Goal: Information Seeking & Learning: Check status

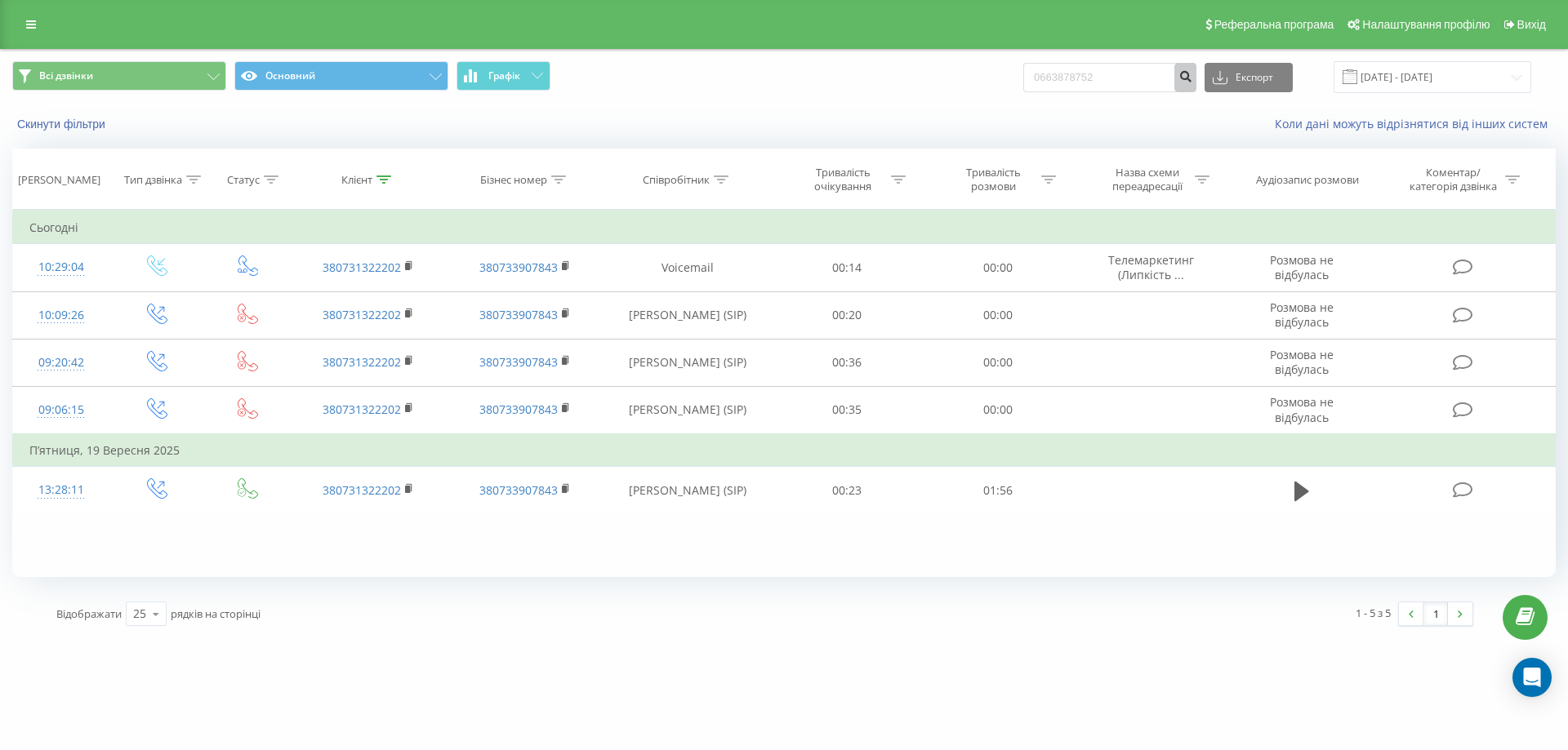
type input "0663878752"
click at [1192, 79] on icon "submit" at bounding box center [1185, 74] width 14 height 10
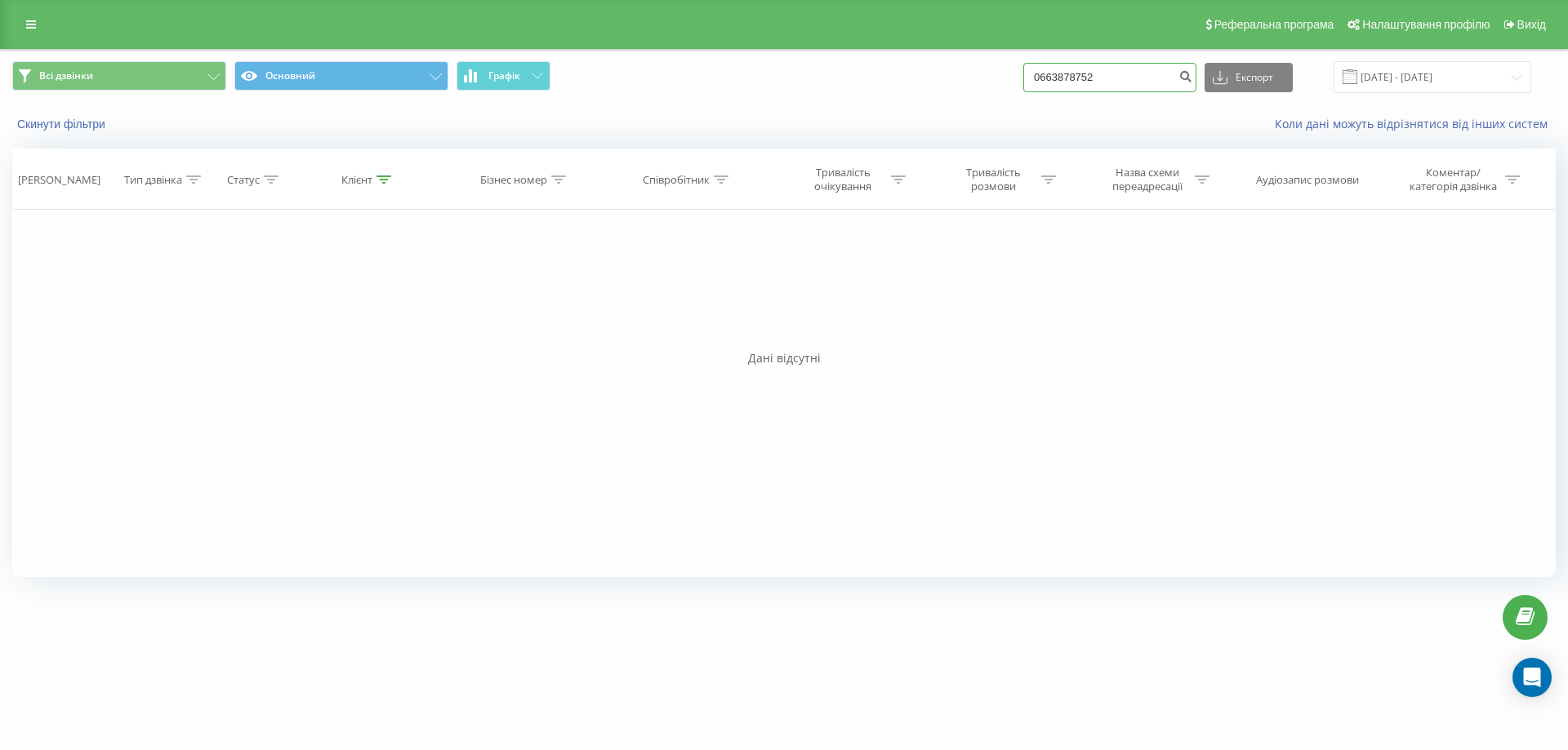
drag, startPoint x: 1160, startPoint y: 87, endPoint x: 938, endPoint y: 95, distance: 222.1
click at [938, 95] on div "Всі дзвінки Основний Графік 0663878752 Експорт .csv .xls .xlsx 22.06.2025 - 22.…" at bounding box center [784, 77] width 1566 height 55
paste input "0675544888"
type input "0675544888"
click at [1192, 78] on icon "submit" at bounding box center [1185, 74] width 14 height 10
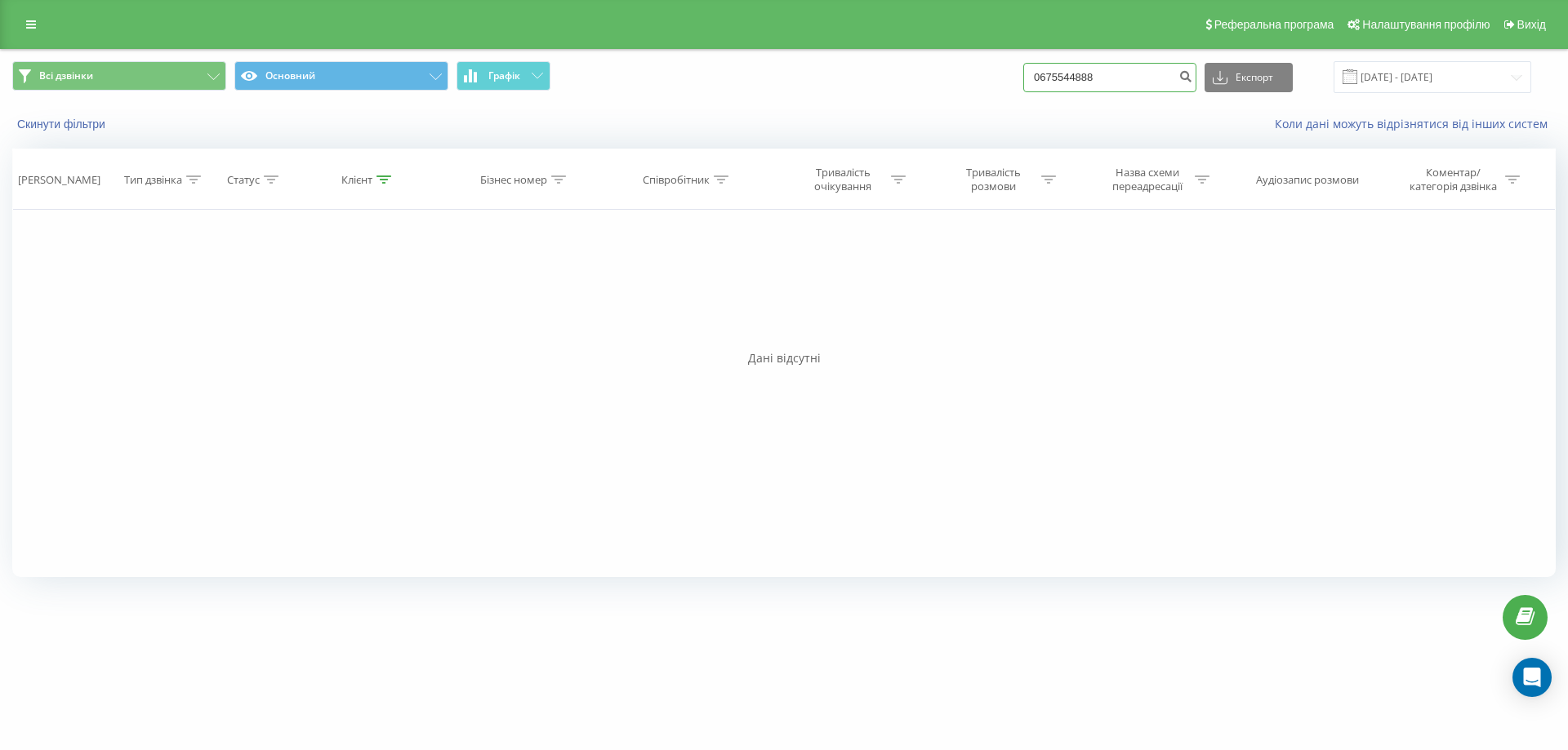
drag, startPoint x: 1138, startPoint y: 76, endPoint x: 929, endPoint y: 87, distance: 209.3
click at [929, 87] on div "Всі дзвінки Основний Графік 0675544888 Експорт .csv .xls .xlsx 22.06.2025 - 22.…" at bounding box center [783, 77] width 1543 height 32
click at [1070, 80] on input at bounding box center [1109, 77] width 173 height 29
type input "0674163444"
click at [1192, 75] on icon "submit" at bounding box center [1185, 74] width 14 height 10
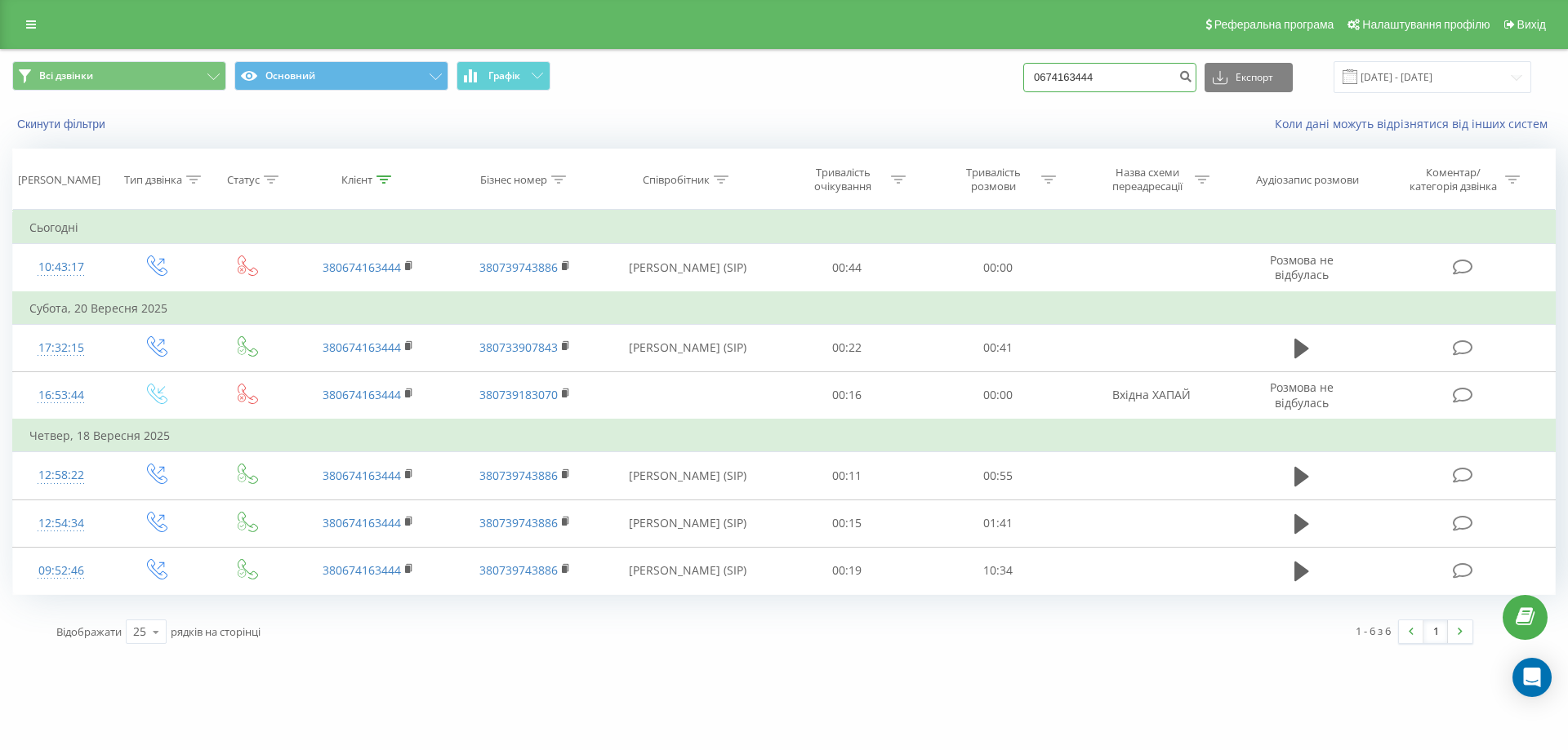
drag, startPoint x: 1149, startPoint y: 78, endPoint x: 969, endPoint y: 93, distance: 180.6
click at [969, 93] on div "Всі дзвінки Основний Графік 0674163444 Експорт .csv .xls .xlsx 22.06.2025 - 22.…" at bounding box center [783, 77] width 1543 height 32
paste input "380980051995"
type input "380980051995"
click at [1192, 79] on icon "submit" at bounding box center [1185, 74] width 14 height 10
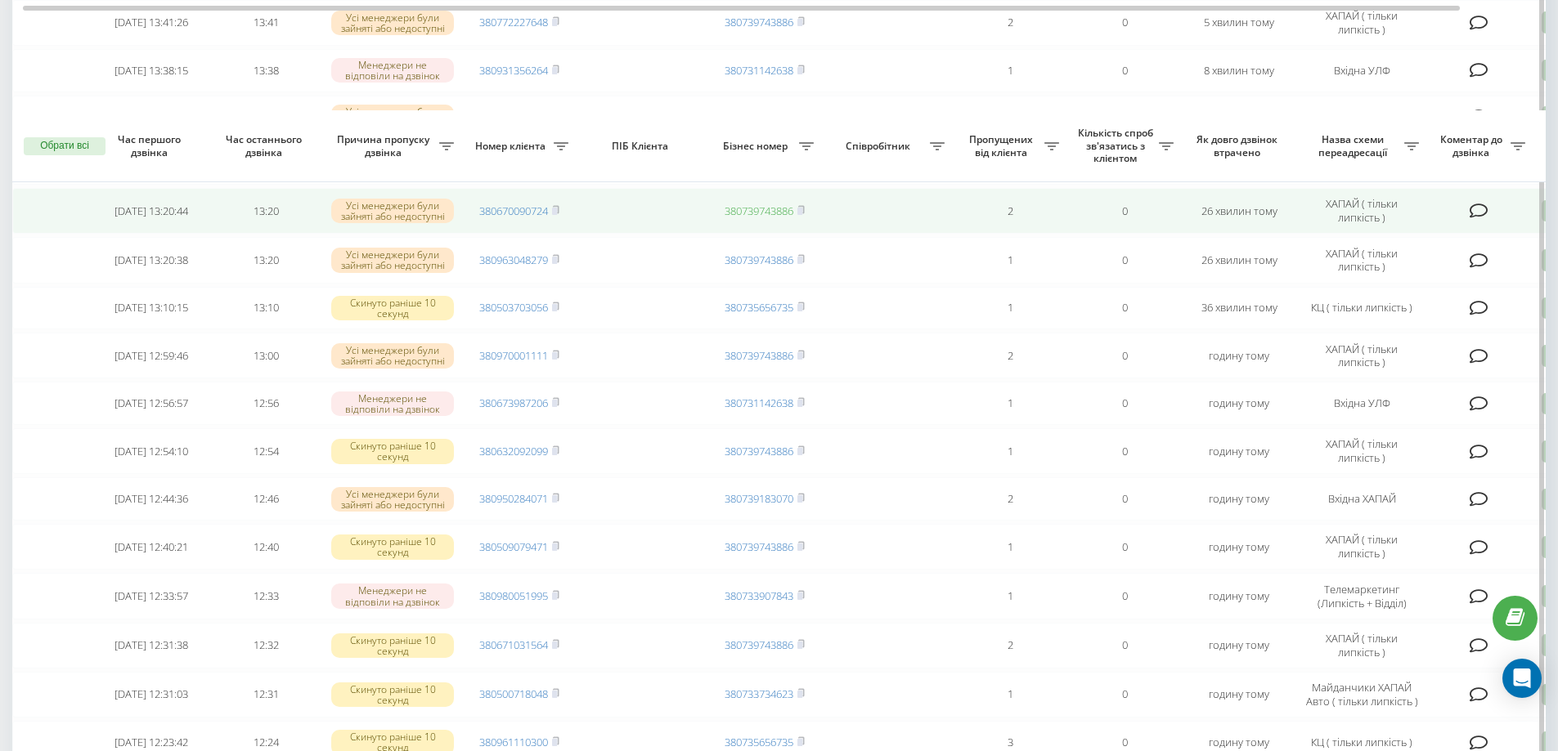
scroll to position [338, 0]
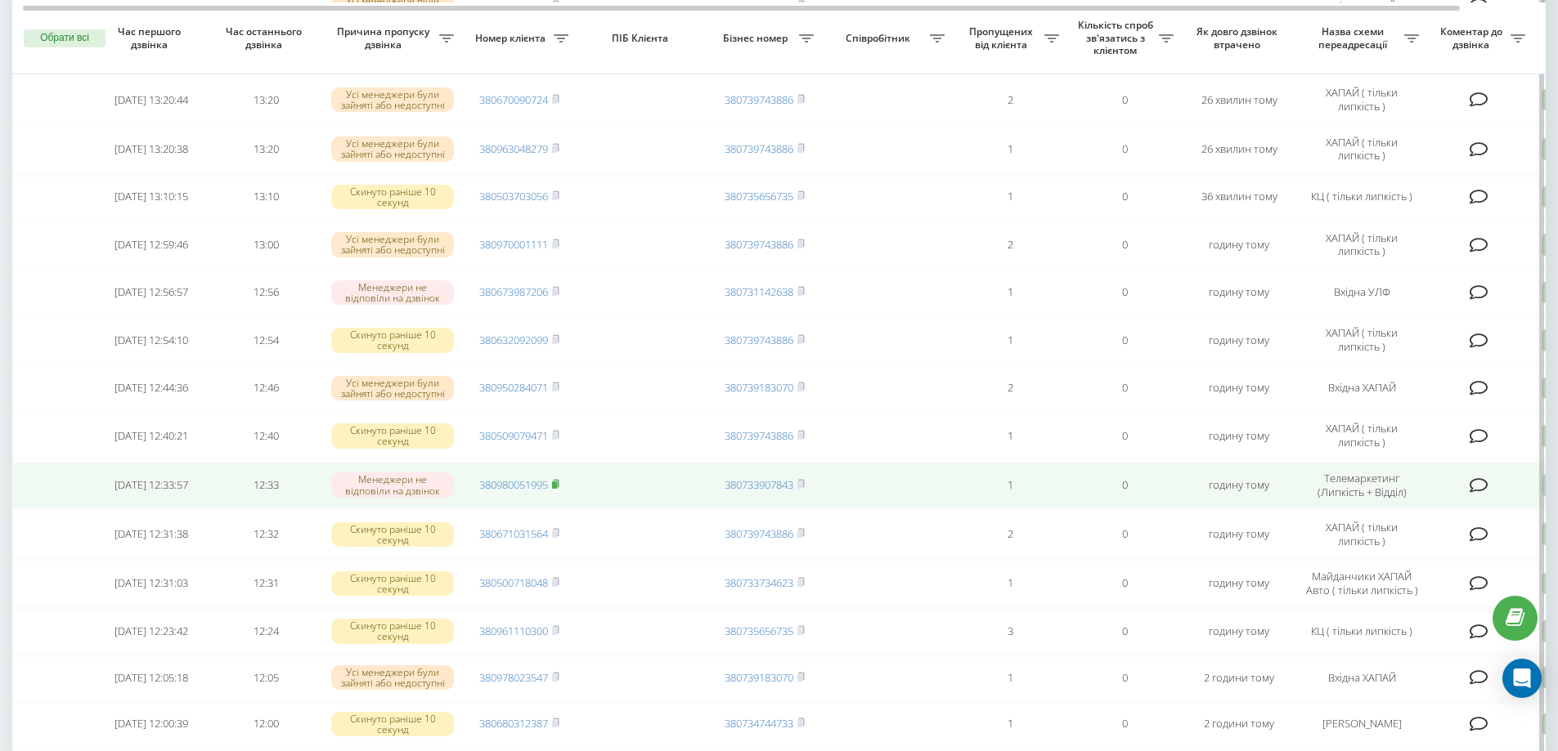
click at [557, 489] on rect at bounding box center [554, 485] width 5 height 7
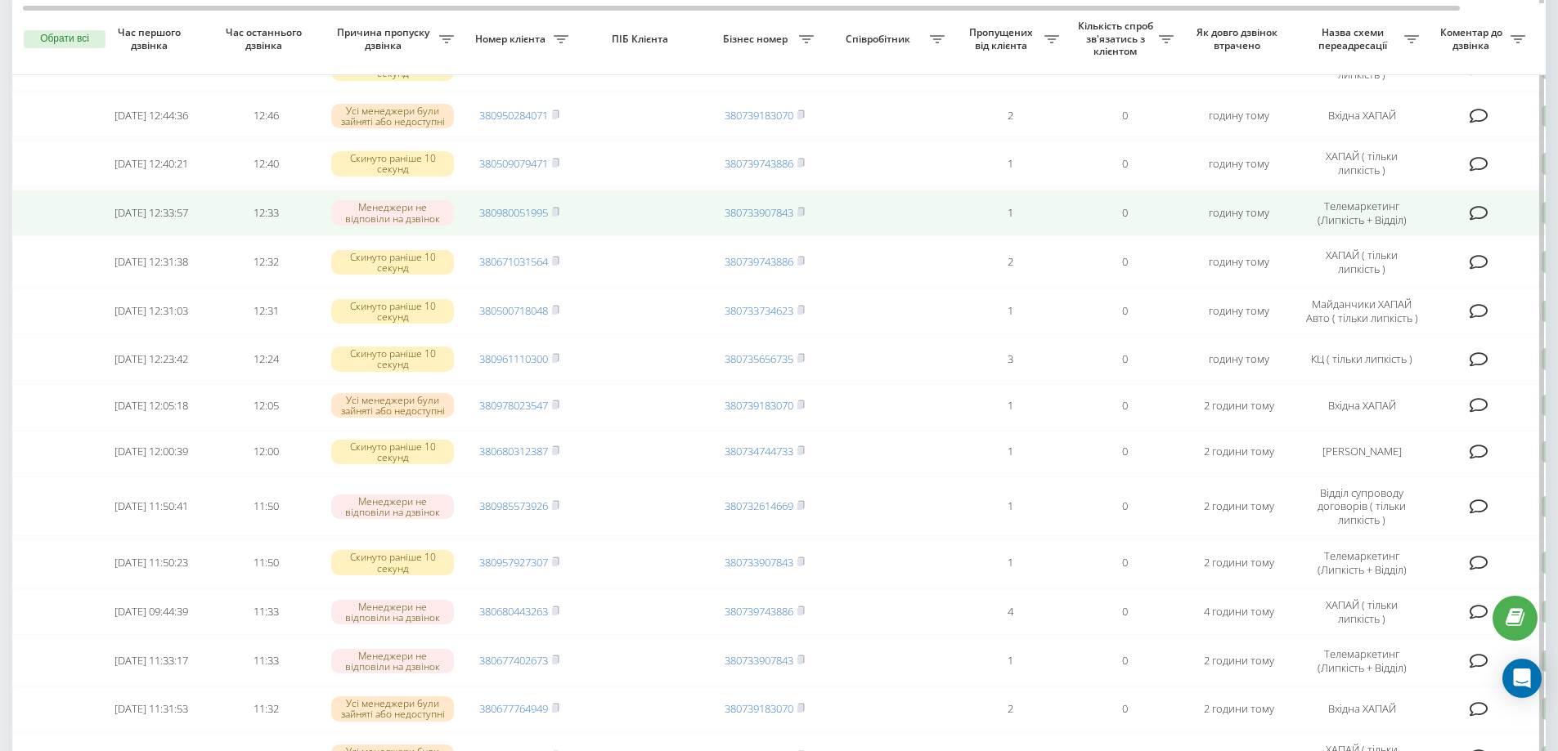
scroll to position [611, 0]
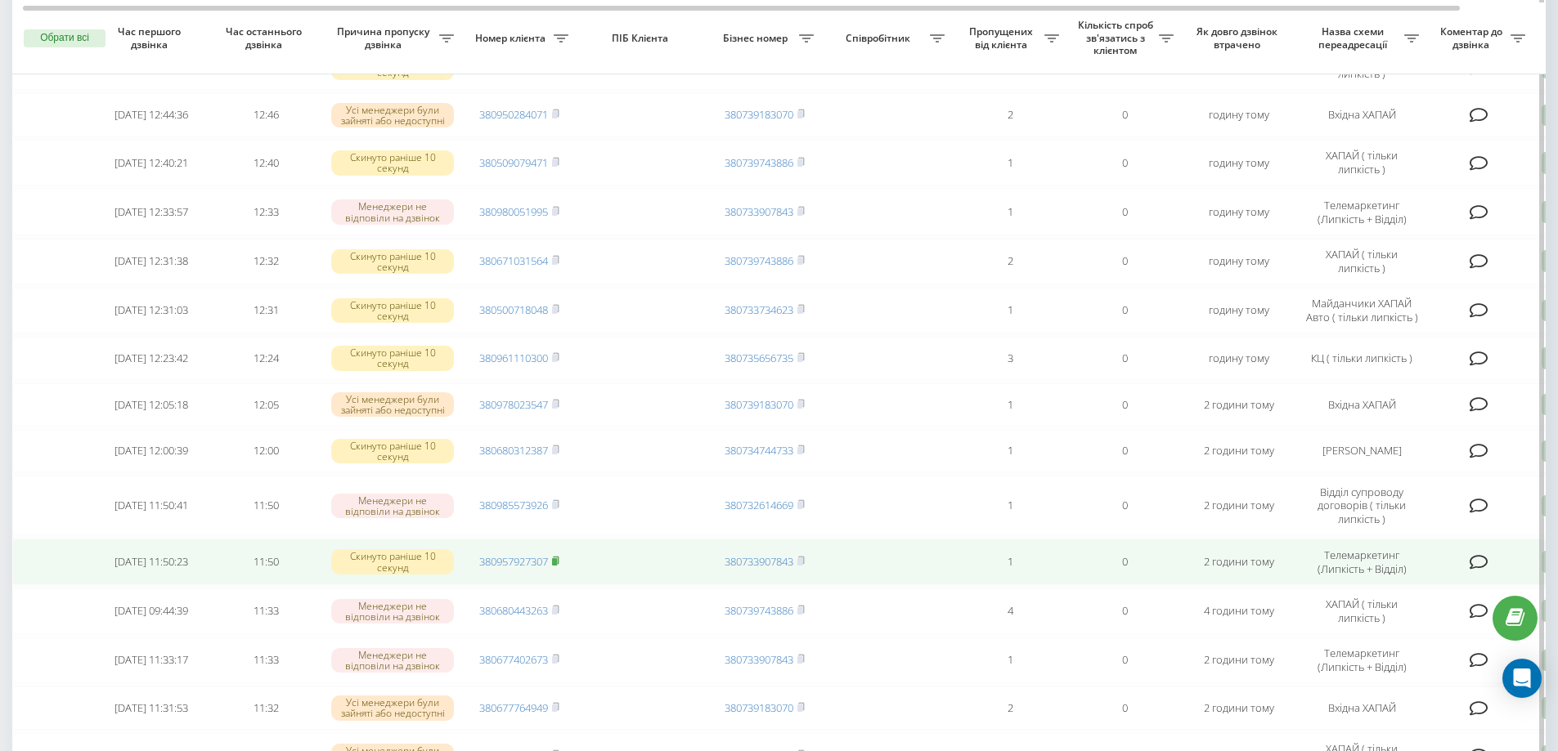
click at [557, 566] on rect at bounding box center [554, 561] width 5 height 7
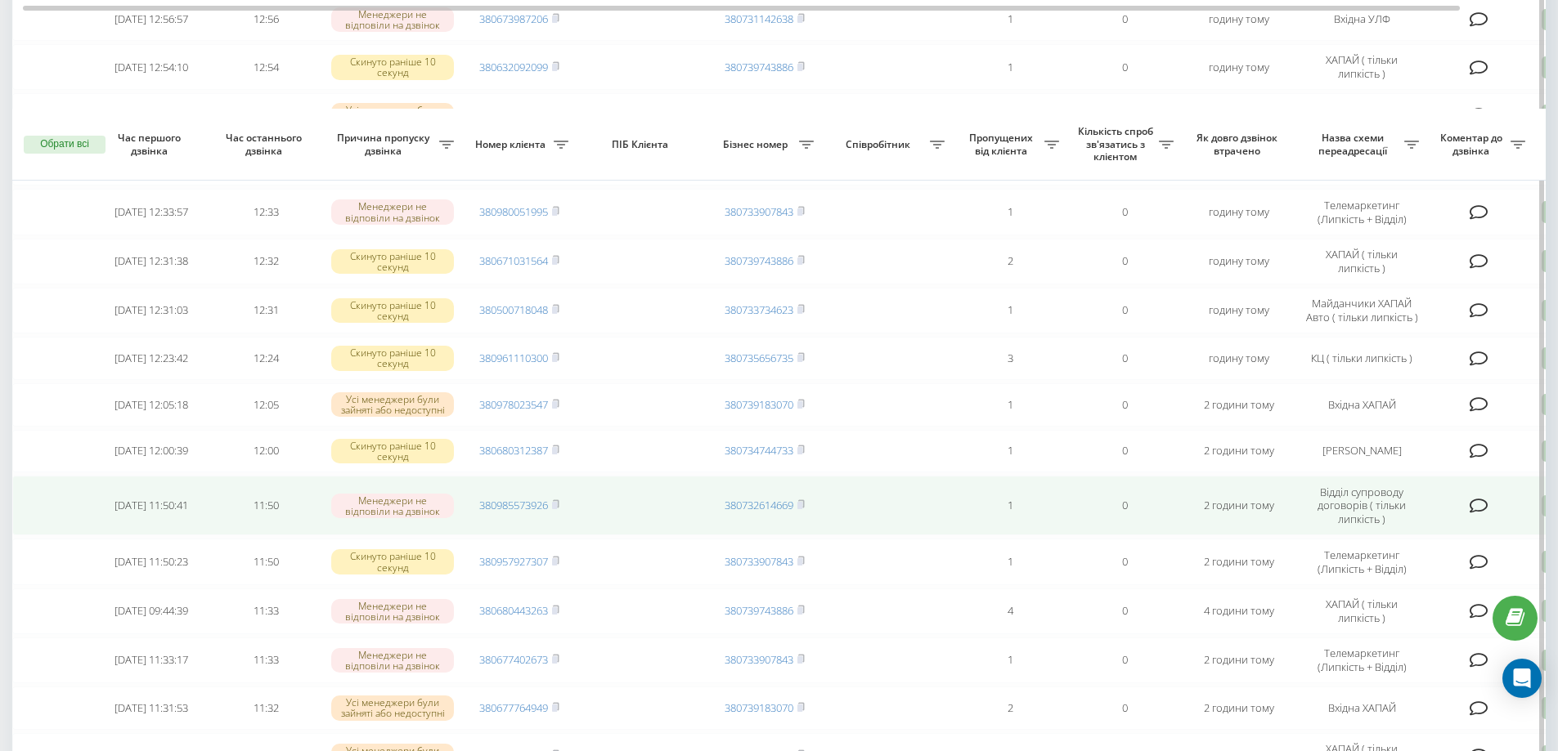
scroll to position [717, 0]
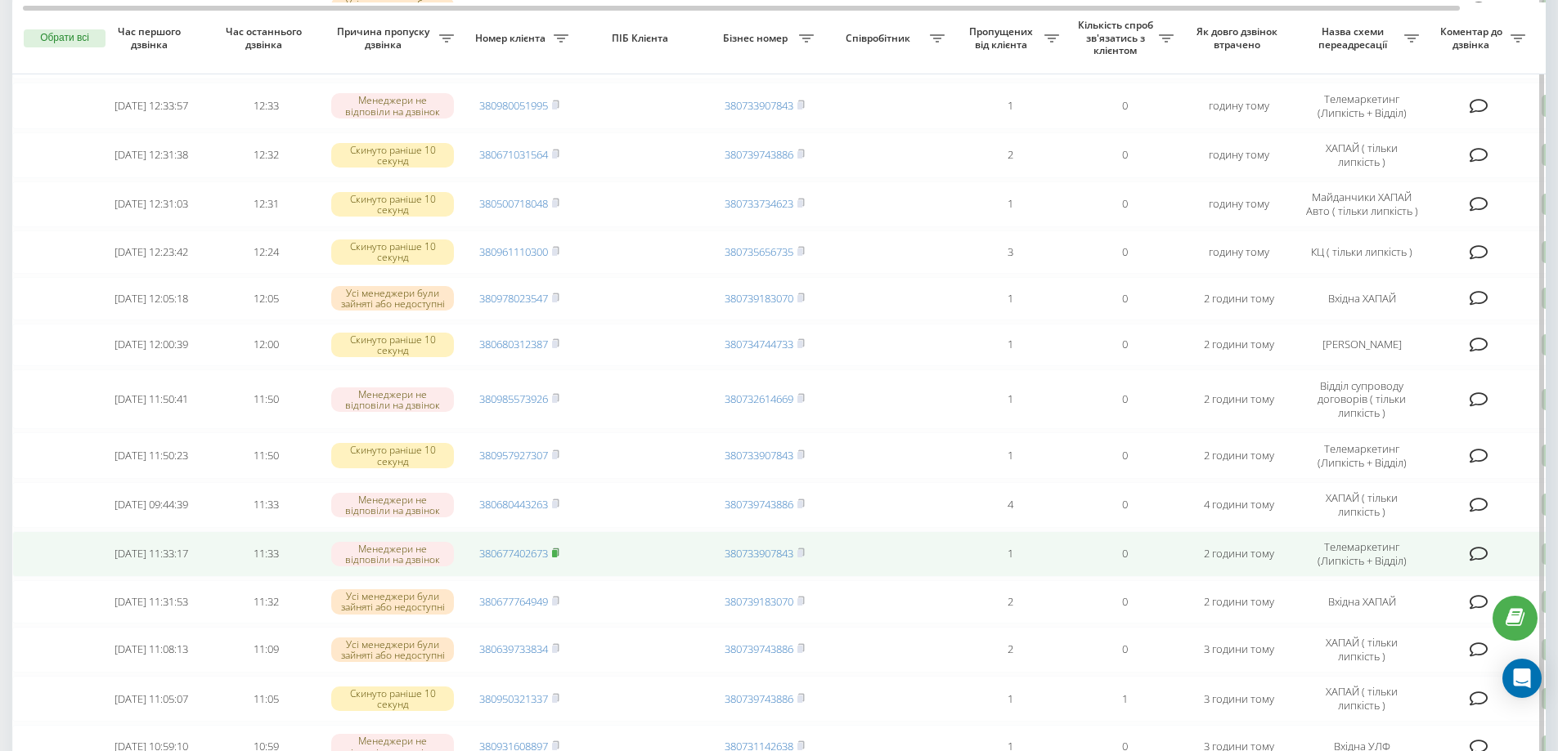
click at [557, 558] on rect at bounding box center [554, 553] width 5 height 7
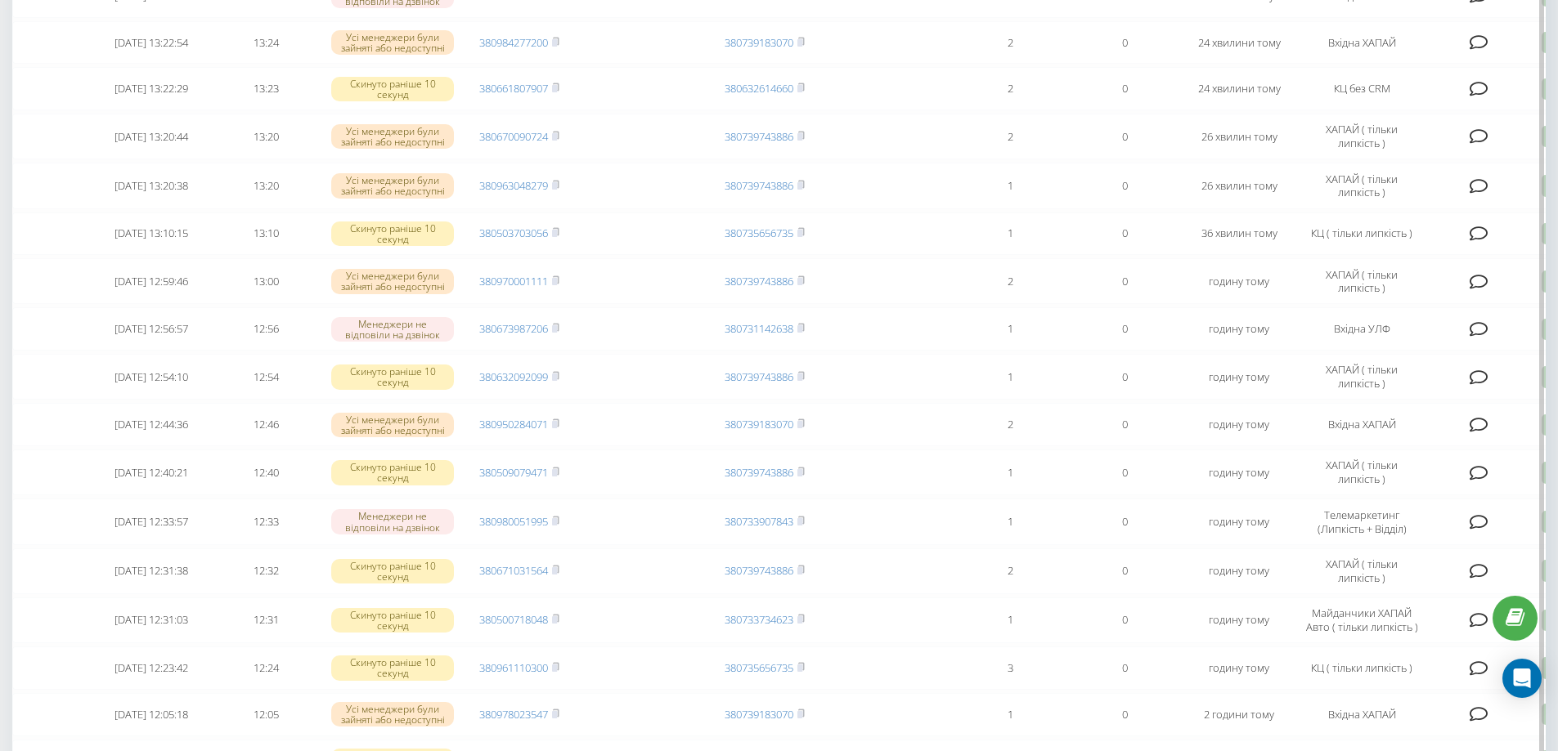
scroll to position [0, 0]
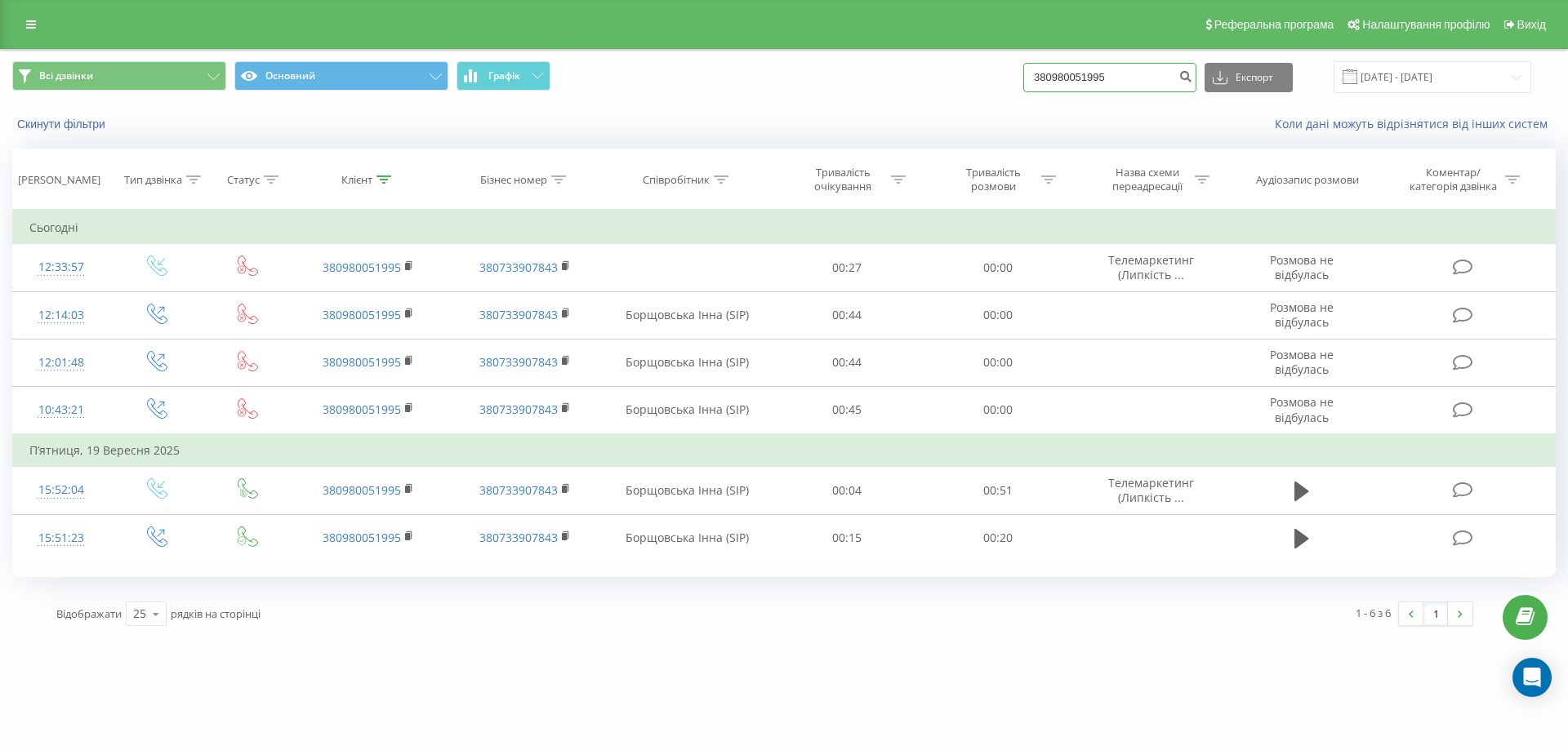
drag, startPoint x: 1151, startPoint y: 75, endPoint x: 982, endPoint y: 78, distance: 169.0
click at [982, 78] on div "Всі дзвінки Основний Графік 380980051995 Експорт .csv .xls .xlsx 22.06.2025 - 2…" at bounding box center [783, 77] width 1543 height 32
paste input "380957927307"
type input "380957927307"
click at [1196, 84] on button "submit" at bounding box center [1185, 77] width 22 height 29
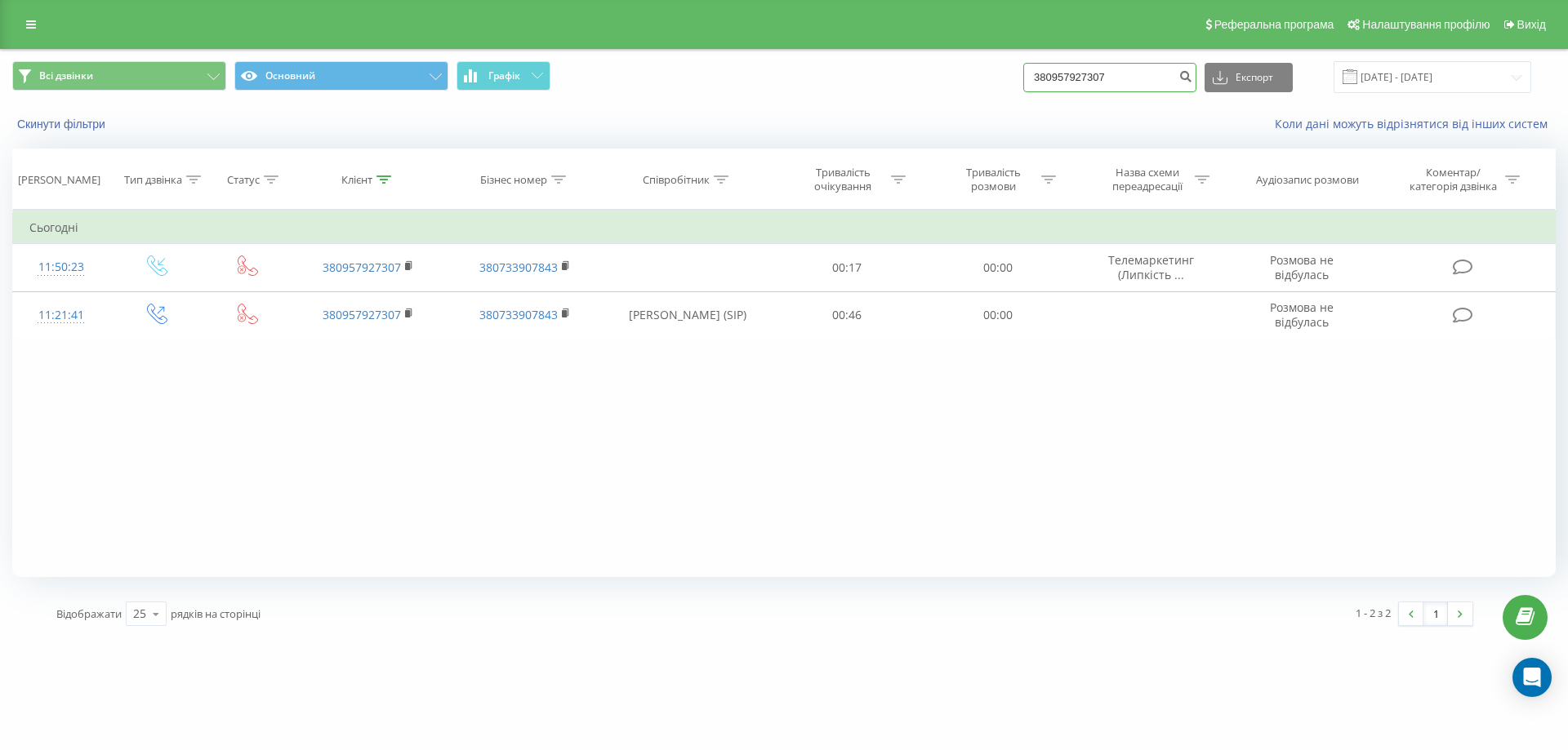
drag, startPoint x: 1162, startPoint y: 79, endPoint x: 963, endPoint y: 107, distance: 201.0
click at [963, 107] on div "Всі дзвінки Основний Графік 380957927307 Експорт .csv .xls .xlsx 22.06.2025 - 2…" at bounding box center [784, 97] width 1566 height 94
paste input "380677402673"
type input "380677402673"
click at [1196, 67] on button "submit" at bounding box center [1185, 77] width 22 height 29
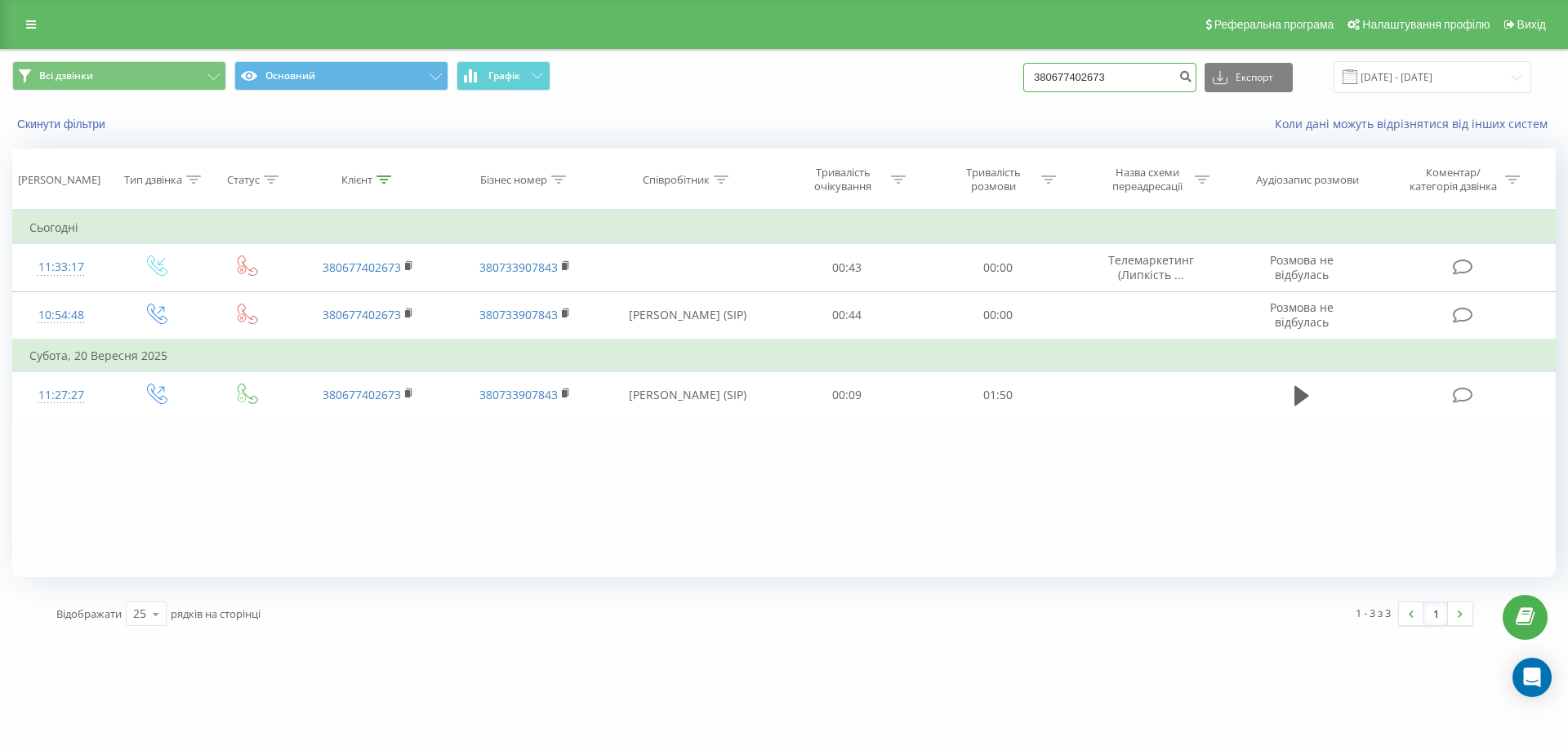
drag, startPoint x: 1145, startPoint y: 76, endPoint x: 953, endPoint y: 71, distance: 192.1
click at [953, 71] on div "Всі дзвінки Основний Графік 380677402673 Експорт .csv .xls .xlsx [DATE] - [DATE]" at bounding box center [783, 77] width 1543 height 32
paste input "380954034930"
type input "380954034930"
click at [1192, 70] on icon "submit" at bounding box center [1185, 74] width 14 height 10
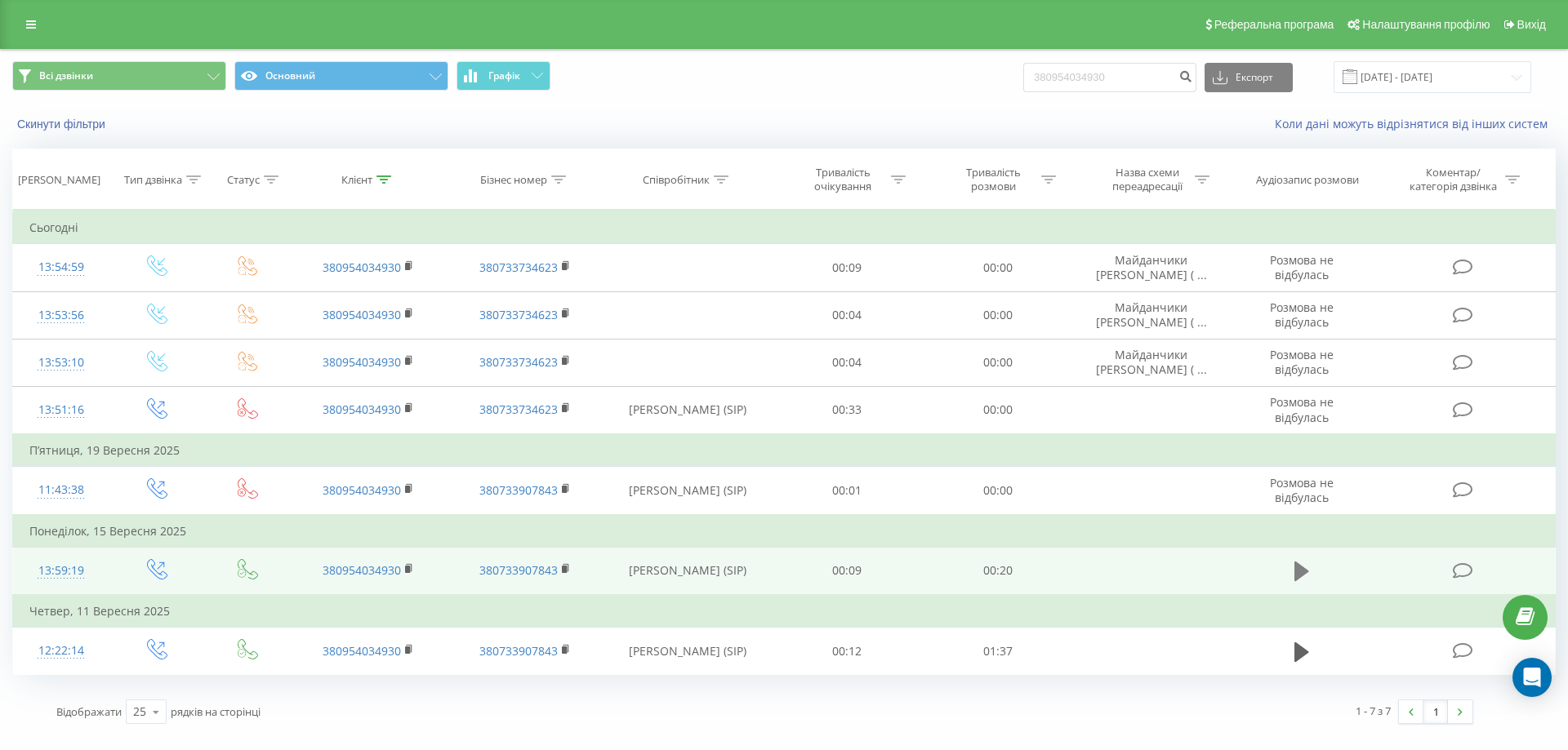
click at [1297, 568] on icon at bounding box center [1301, 572] width 15 height 20
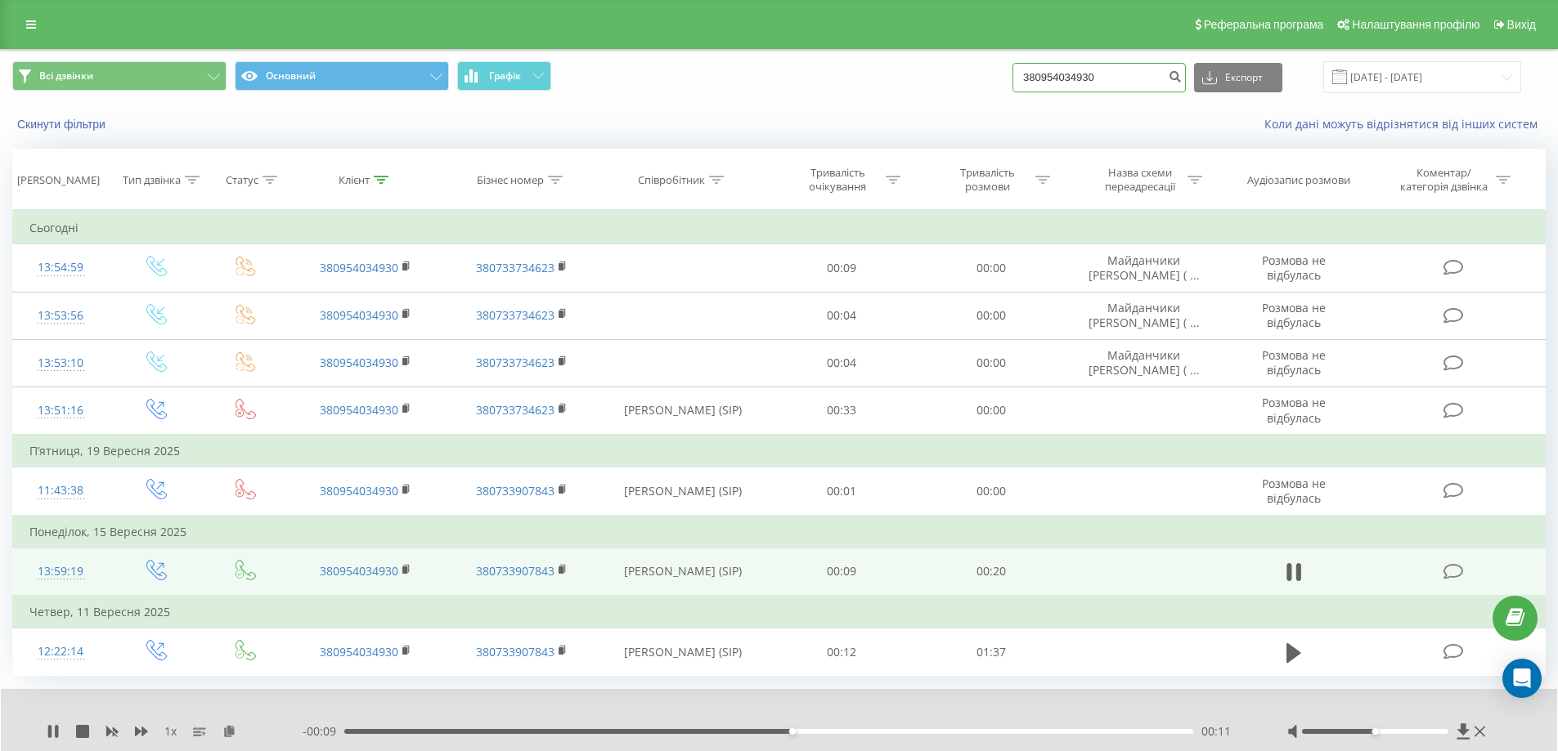
drag, startPoint x: 1112, startPoint y: 74, endPoint x: 1006, endPoint y: 82, distance: 105.8
click at [1006, 82] on div "Всі дзвінки Основний Графік 380954034930 Експорт .csv .xls .xlsx 22.06.2025 - 2…" at bounding box center [778, 77] width 1533 height 32
click at [1290, 575] on icon at bounding box center [1288, 572] width 5 height 18
paste input "0980104110"
type input "0980104110"
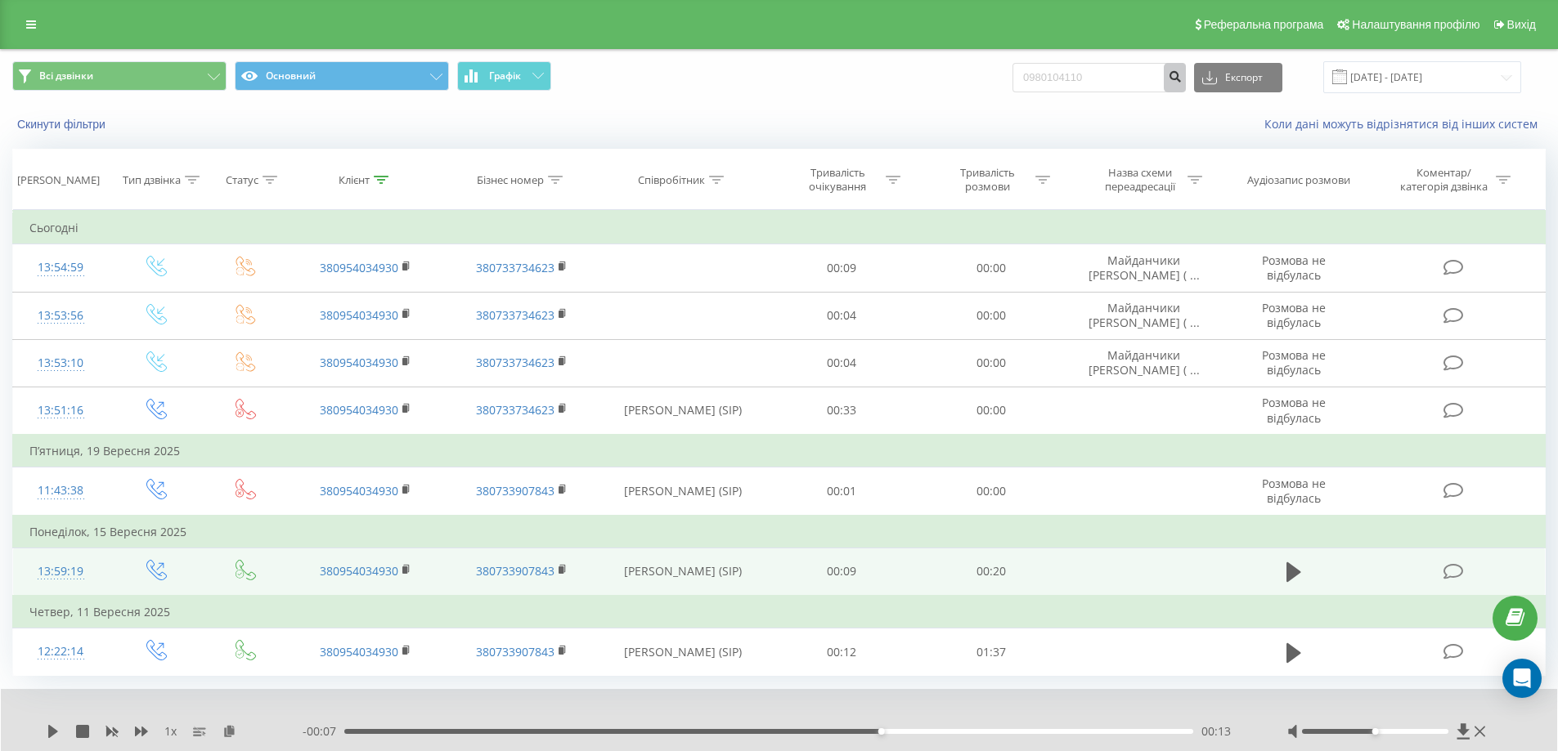
click at [1181, 76] on icon "submit" at bounding box center [1175, 74] width 14 height 10
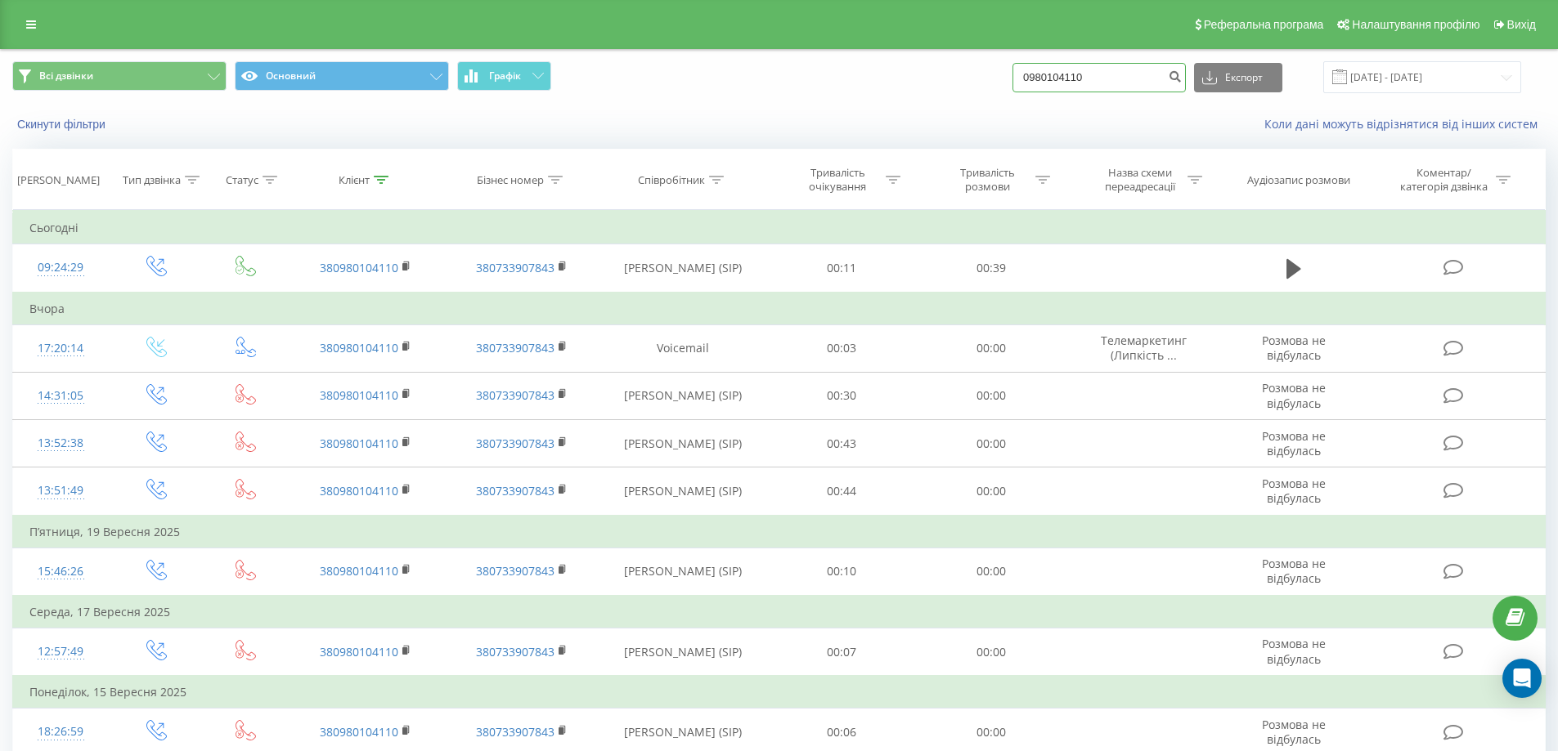
drag, startPoint x: 1129, startPoint y: 68, endPoint x: 957, endPoint y: 80, distance: 172.9
click at [957, 80] on div "Всі дзвінки Основний Графік 0980104110 Експорт .csv .xls .xlsx 22.06.2025 - 22.…" at bounding box center [778, 77] width 1533 height 32
paste input "0962729614"
type input "0962729614"
click at [1181, 73] on icon "submit" at bounding box center [1175, 74] width 14 height 10
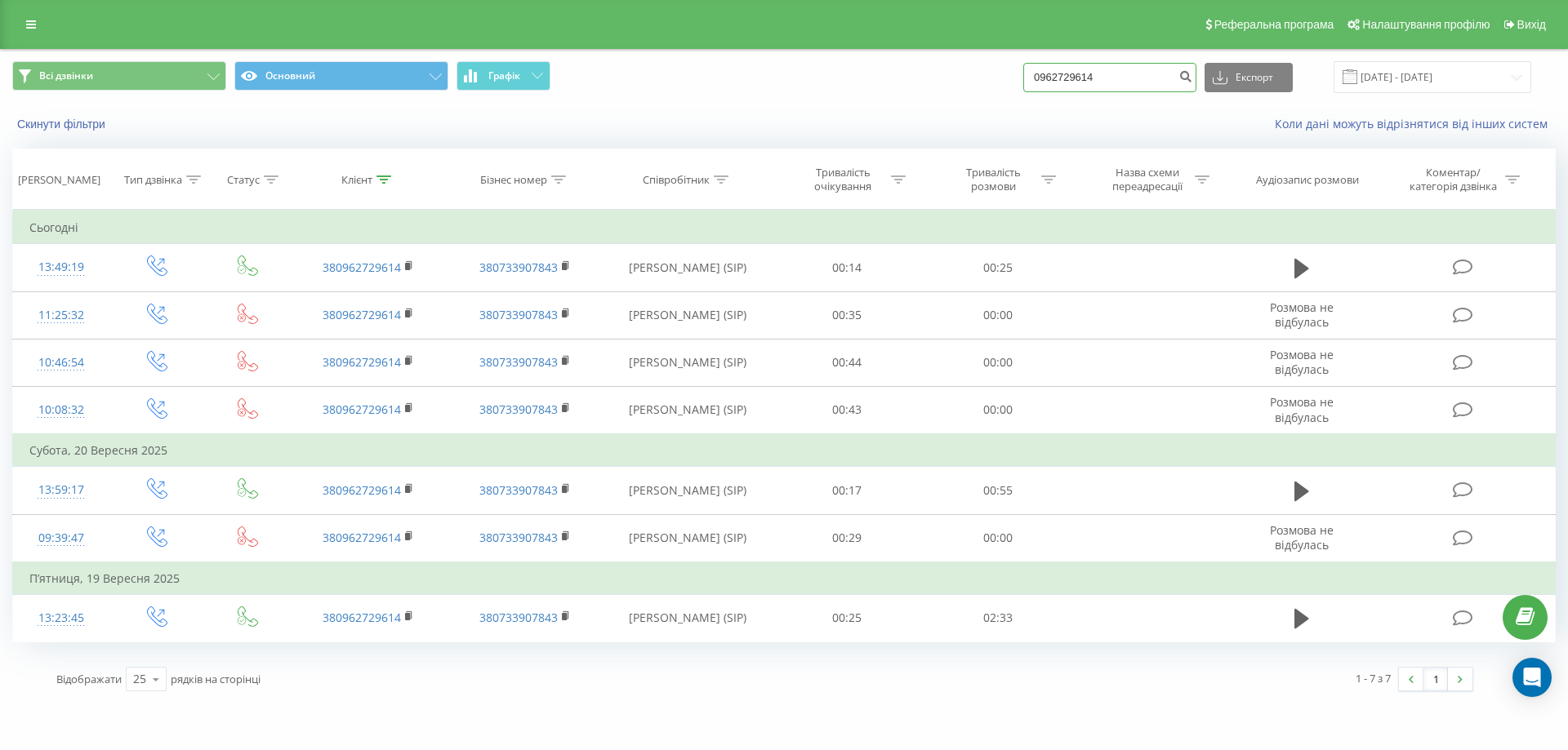
drag, startPoint x: 1143, startPoint y: 67, endPoint x: 915, endPoint y: 74, distance: 228.1
click at [915, 74] on div "Всі дзвінки Основний Графік 0962729614 Експорт .csv .xls .xlsx [DATE] - [DATE]" at bounding box center [783, 77] width 1543 height 32
drag, startPoint x: 1090, startPoint y: 93, endPoint x: 1061, endPoint y: 63, distance: 41.7
click at [1061, 63] on input at bounding box center [1109, 77] width 173 height 29
paste input "0993497666"
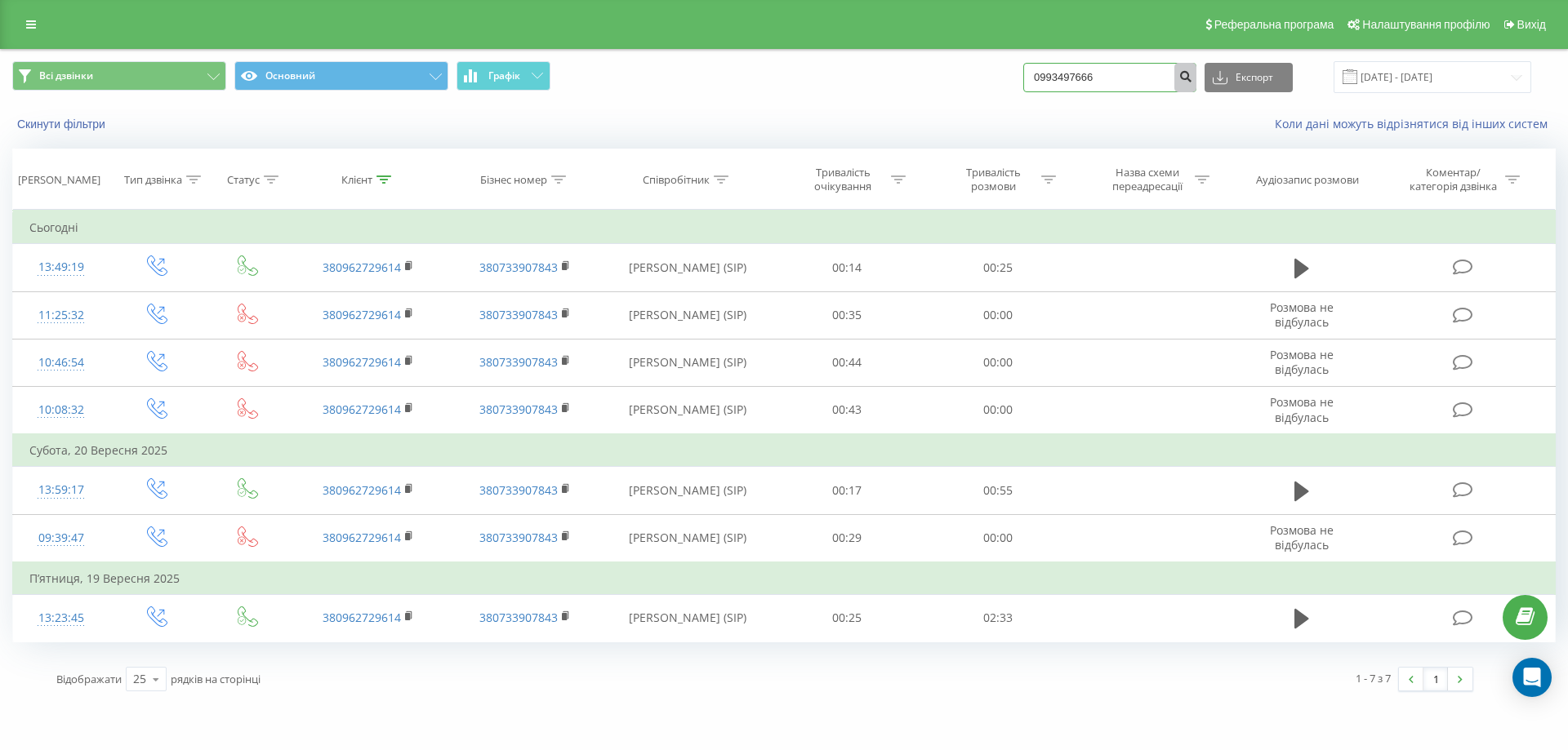
type input "0993497666"
click at [1192, 72] on icon "submit" at bounding box center [1185, 74] width 14 height 10
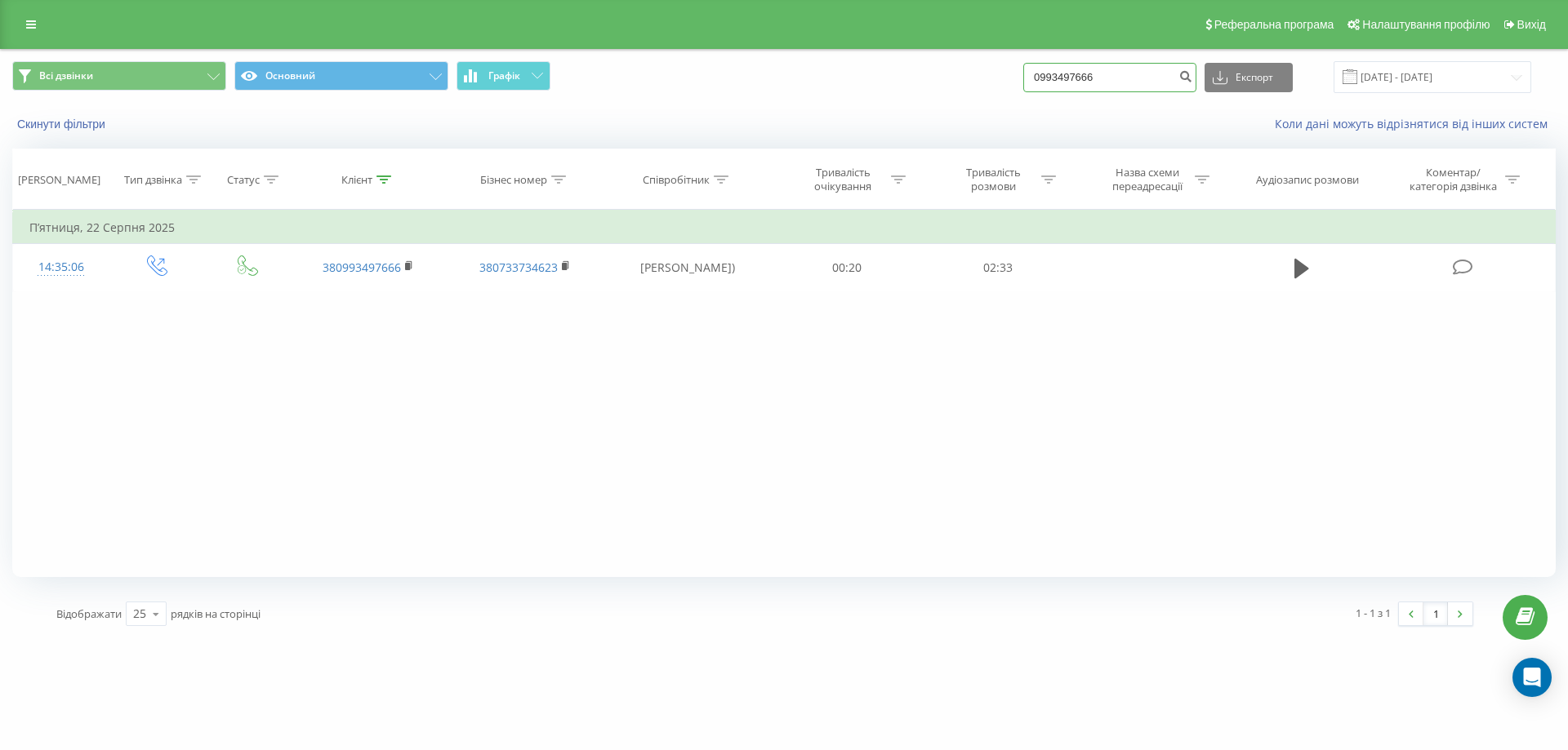
drag, startPoint x: 1144, startPoint y: 82, endPoint x: 902, endPoint y: 113, distance: 244.0
click at [902, 113] on div "Всі дзвінки Основний Графік 0993497666 Експорт .csv .xls .xlsx 22.06.2025 - 22.…" at bounding box center [784, 97] width 1566 height 94
paste input "0666421197"
type input "0666421197"
click at [1196, 84] on button "submit" at bounding box center [1185, 77] width 22 height 29
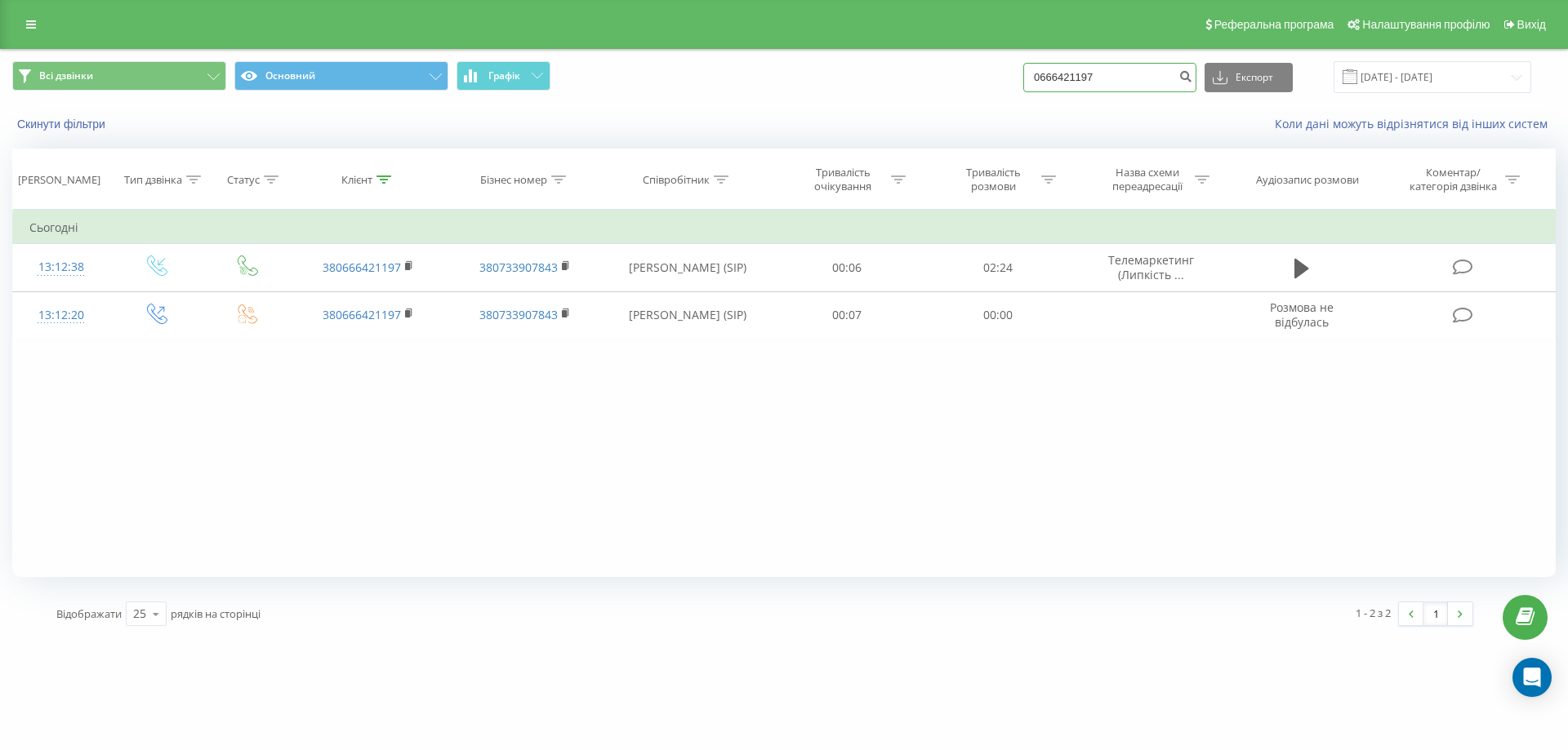
drag, startPoint x: 1144, startPoint y: 81, endPoint x: 944, endPoint y: 66, distance: 200.6
click at [944, 66] on div "Всі дзвінки Основний Графік 0666421197 Експорт .csv .xls .xlsx 22.06.2025 - 22.…" at bounding box center [783, 77] width 1543 height 32
drag, startPoint x: 1080, startPoint y: 93, endPoint x: 1066, endPoint y: 70, distance: 26.9
click at [1066, 70] on input at bounding box center [1109, 77] width 173 height 29
paste input "0977303382"
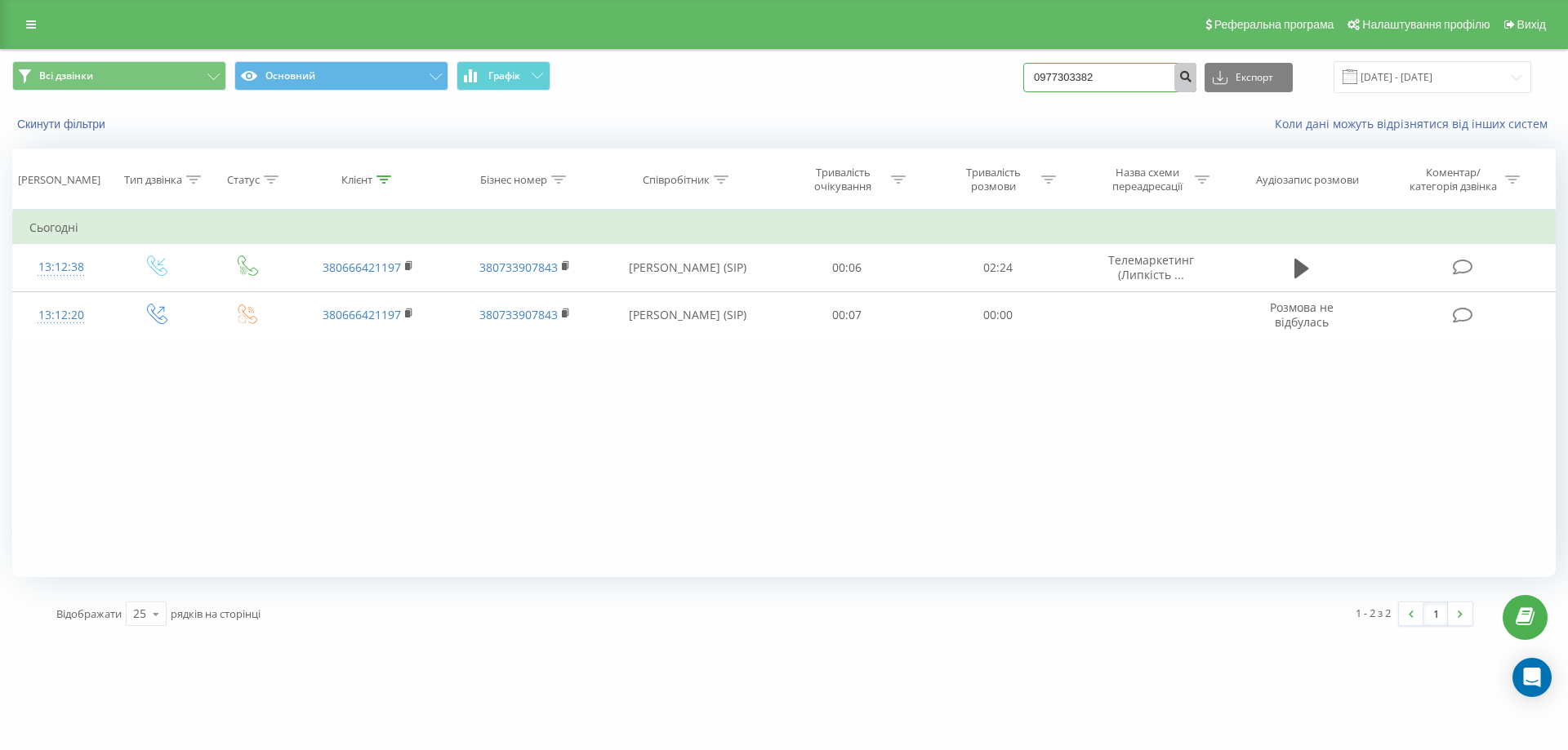
type input "0977303382"
click at [1192, 73] on icon "submit" at bounding box center [1185, 74] width 14 height 10
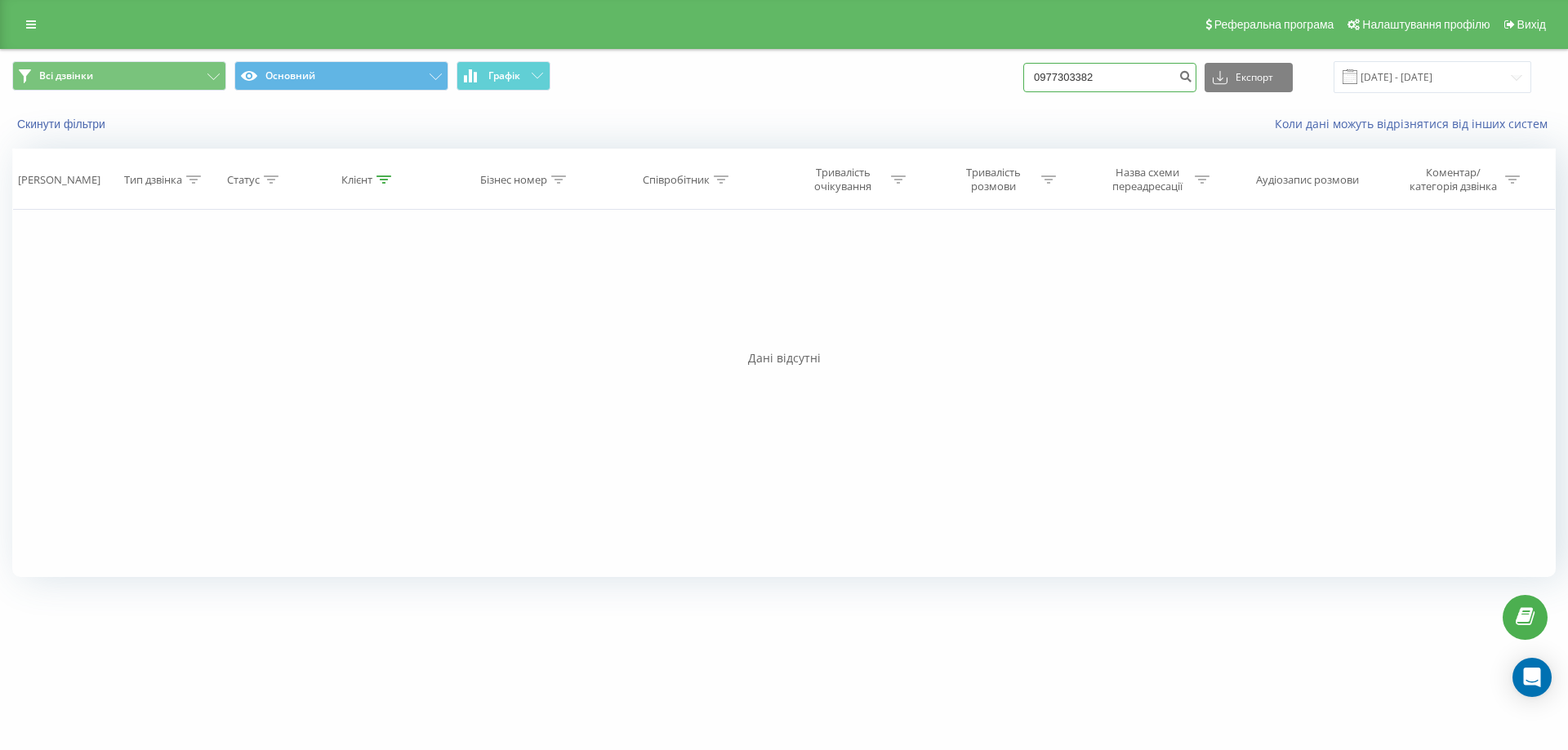
drag, startPoint x: 1131, startPoint y: 78, endPoint x: 942, endPoint y: 93, distance: 189.6
click at [942, 93] on div "Всі дзвінки Основний Графік 0977303382 Експорт .csv .xls .xlsx 22.06.2025 - 22.…" at bounding box center [783, 77] width 1543 height 32
paste input "0506323200"
type input "0506323200"
click at [1196, 87] on button "submit" at bounding box center [1185, 77] width 22 height 29
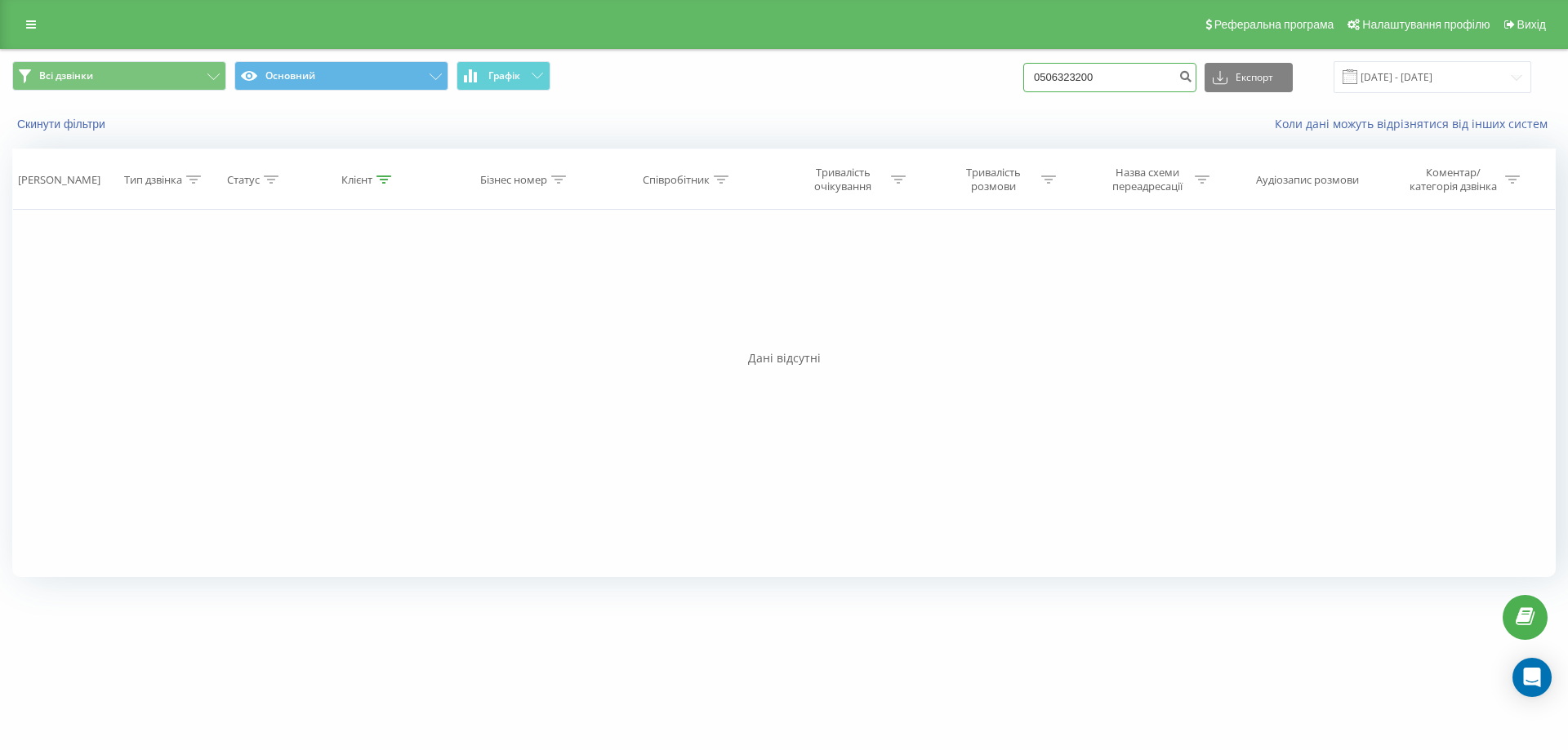
drag, startPoint x: 1139, startPoint y: 83, endPoint x: 985, endPoint y: 88, distance: 154.1
click at [985, 88] on div "Всі дзвінки Основний Графік 0506323200 Експорт .csv .xls .xlsx [DATE] - [DATE]" at bounding box center [783, 77] width 1543 height 32
